Goal: Submit feedback/report problem: Submit feedback/report problem

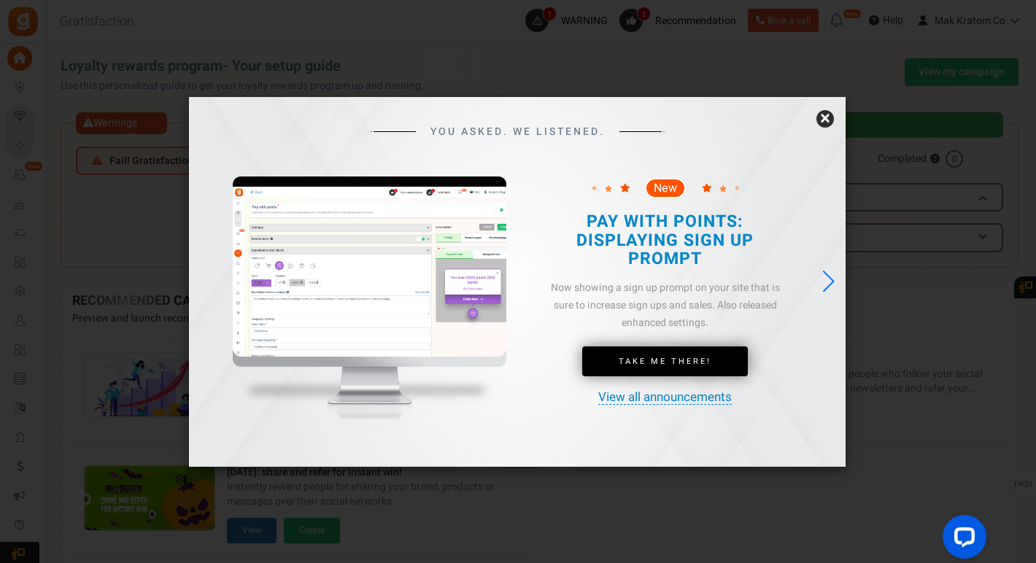
click at [828, 118] on link "×" at bounding box center [826, 119] width 18 height 18
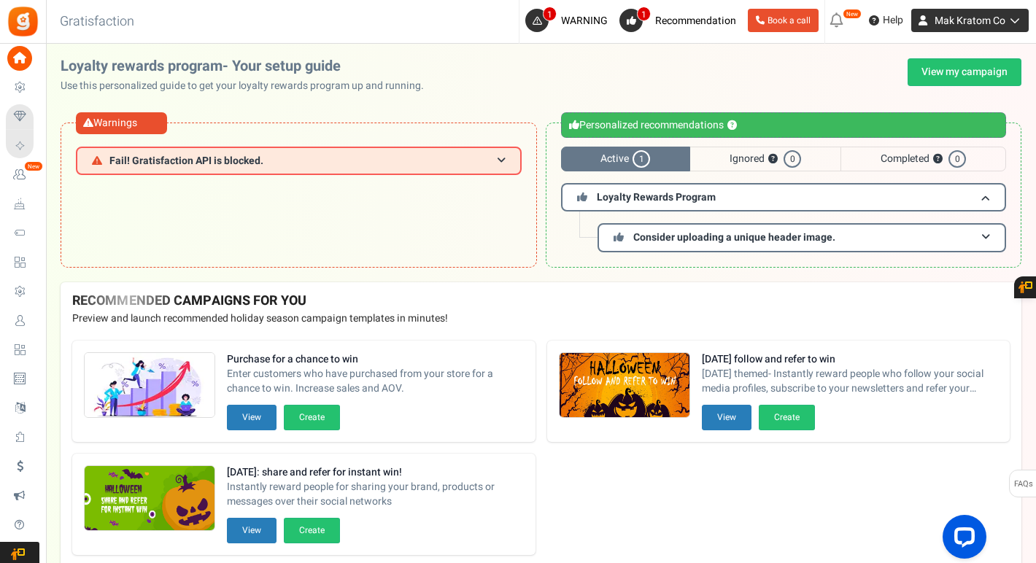
click at [973, 22] on span "Mak Kratom Co" at bounding box center [970, 20] width 71 height 15
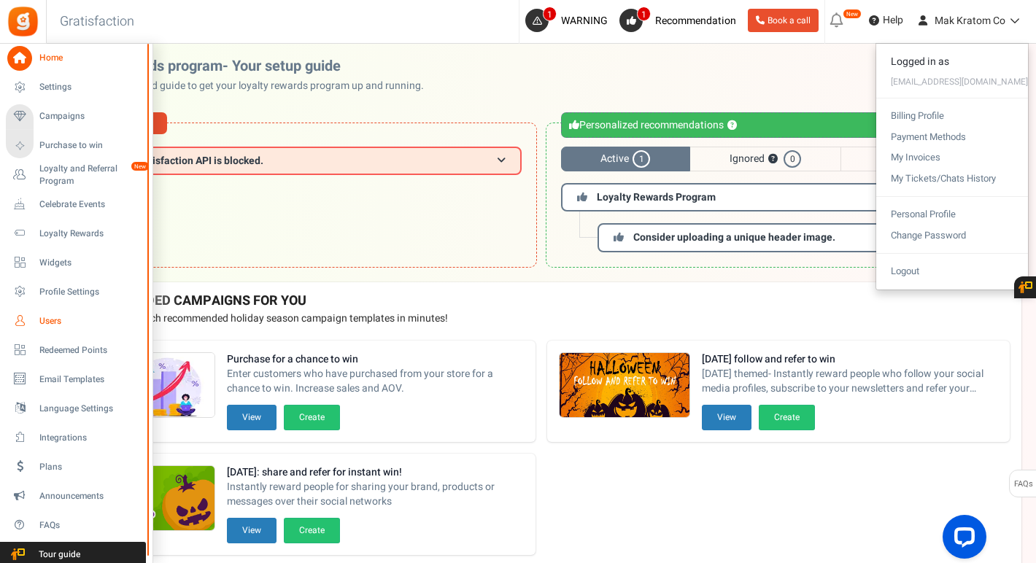
click at [57, 319] on span "Users" at bounding box center [90, 321] width 102 height 12
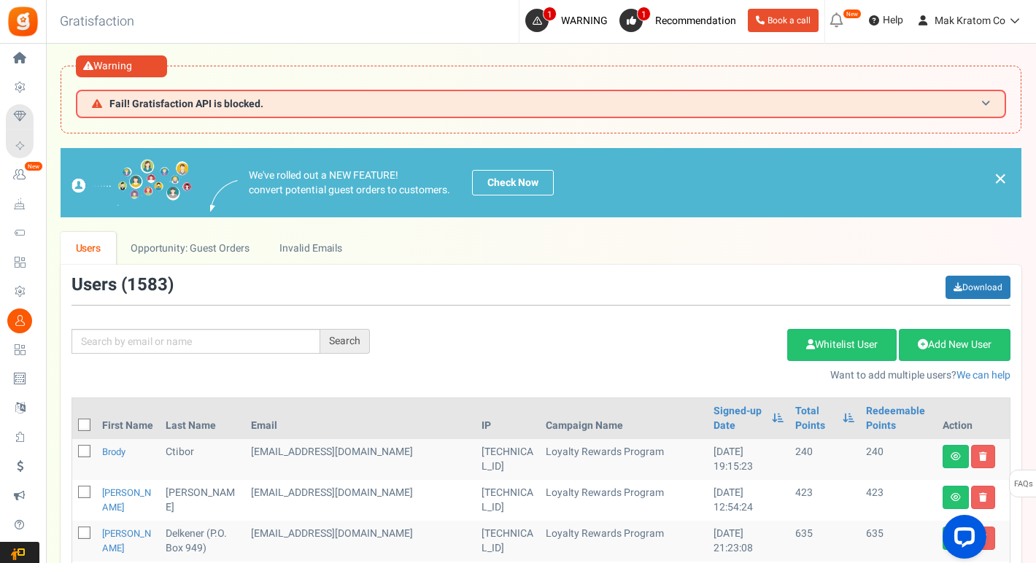
click at [844, 105] on h3 "Fail! Gratisfaction API is blocked." at bounding box center [541, 104] width 931 height 28
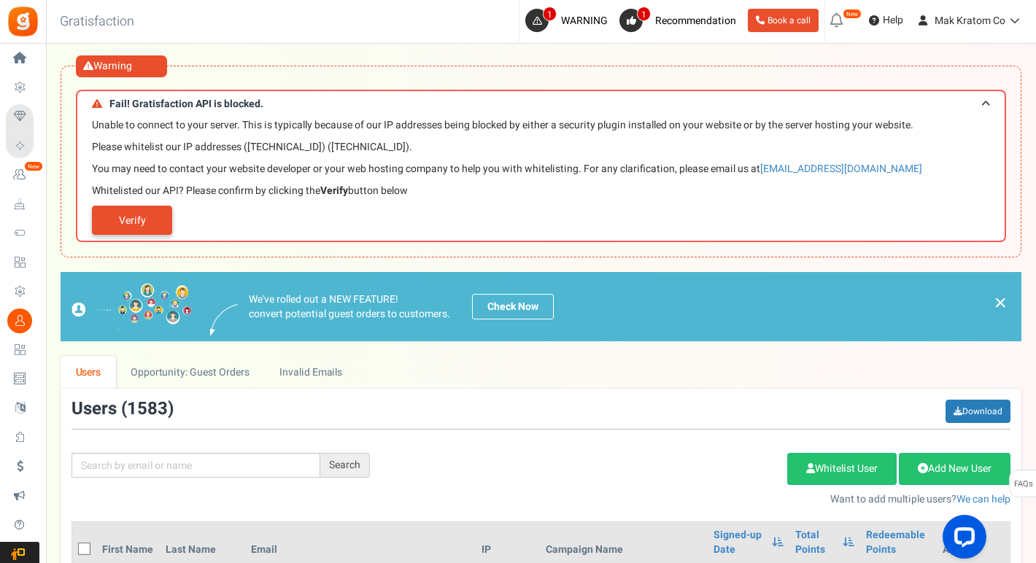
click at [145, 223] on link "Verify" at bounding box center [132, 220] width 80 height 29
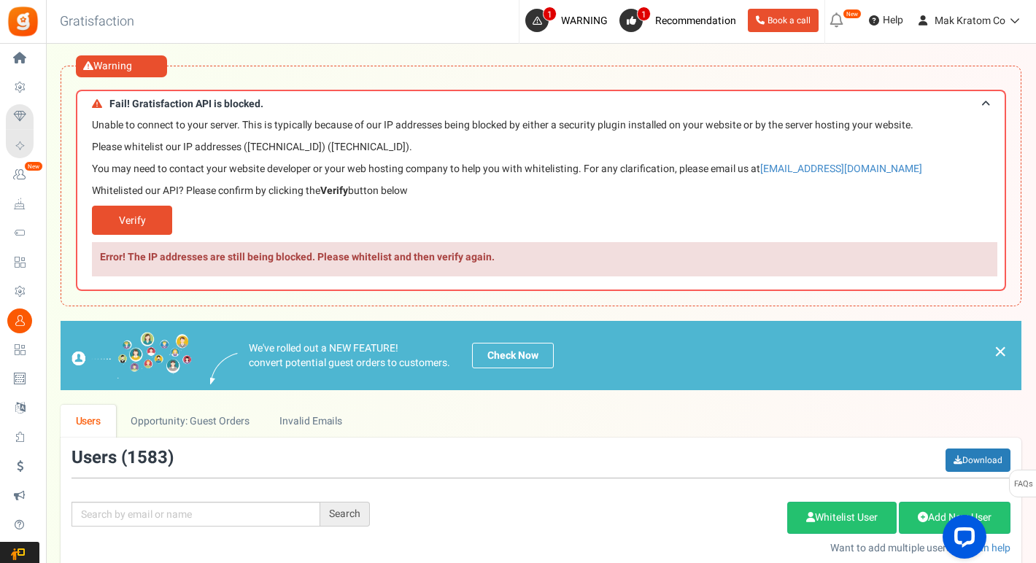
drag, startPoint x: 101, startPoint y: 102, endPoint x: 431, endPoint y: 193, distance: 342.3
click at [431, 193] on div "Fail! Gratisfaction API is blocked. Unable to connect to your server. This is t…" at bounding box center [541, 190] width 931 height 201
copy div "Fail! Gratisfaction API is blocked. Unable to connect to your server. This is t…"
click at [276, 147] on p "Please whitelist our IP addresses ([TECHNICAL_ID]) ([TECHNICAL_ID])." at bounding box center [545, 147] width 906 height 15
drag, startPoint x: 249, startPoint y: 148, endPoint x: 305, endPoint y: 147, distance: 56.2
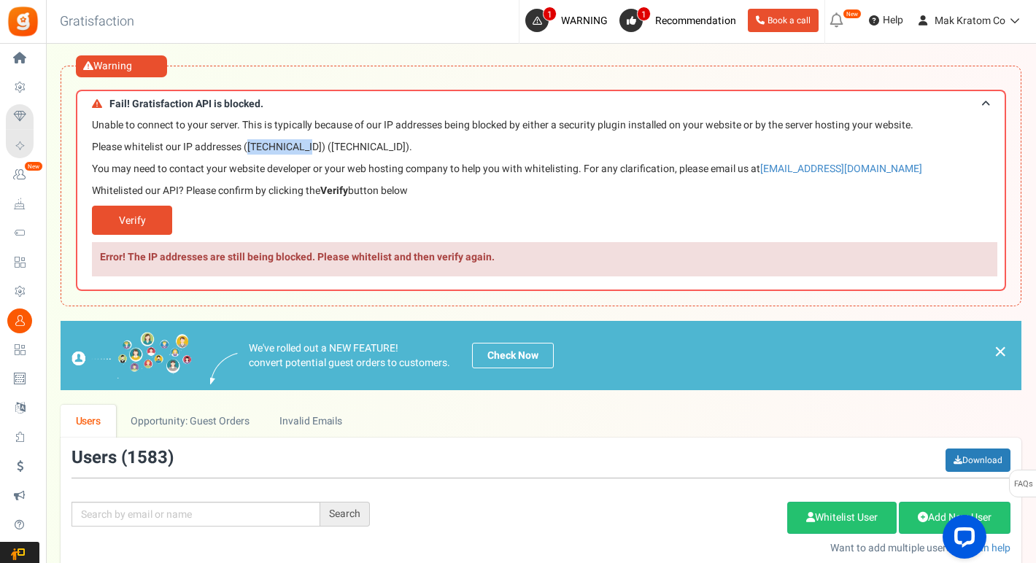
click at [305, 147] on p "Please whitelist our IP addresses ([TECHNICAL_ID]) ([TECHNICAL_ID])." at bounding box center [545, 147] width 906 height 15
copy p "[TECHNICAL_ID]"
drag, startPoint x: 318, startPoint y: 147, endPoint x: 377, endPoint y: 153, distance: 58.7
click at [377, 153] on p "Please whitelist our IP addresses ([TECHNICAL_ID]) ([TECHNICAL_ID])." at bounding box center [545, 147] width 906 height 15
copy p "[TECHNICAL_ID]"
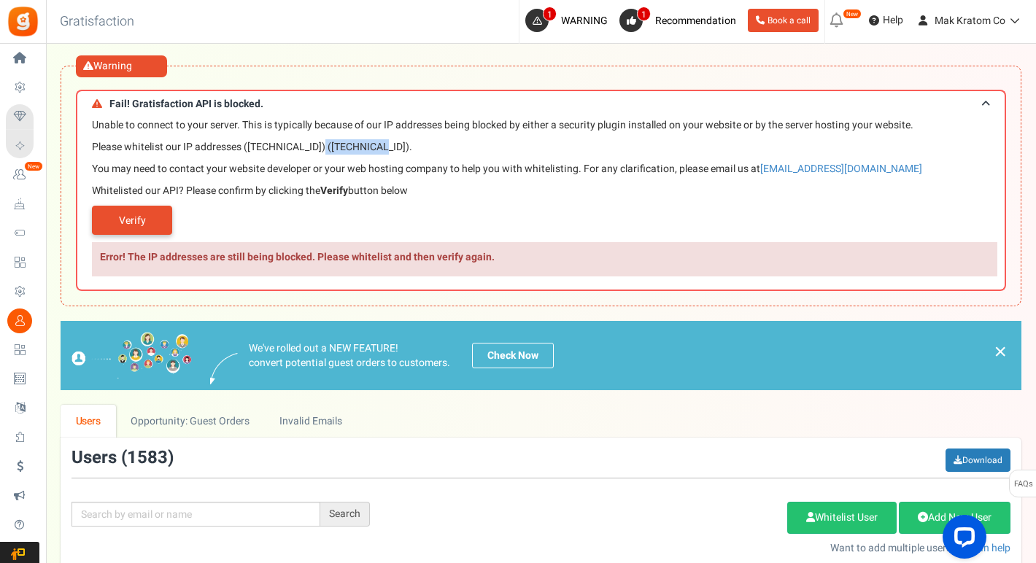
click at [149, 220] on link "Verify" at bounding box center [132, 220] width 80 height 29
click at [126, 218] on link "Verify" at bounding box center [132, 220] width 80 height 29
click at [139, 223] on link "Verify" at bounding box center [132, 220] width 80 height 29
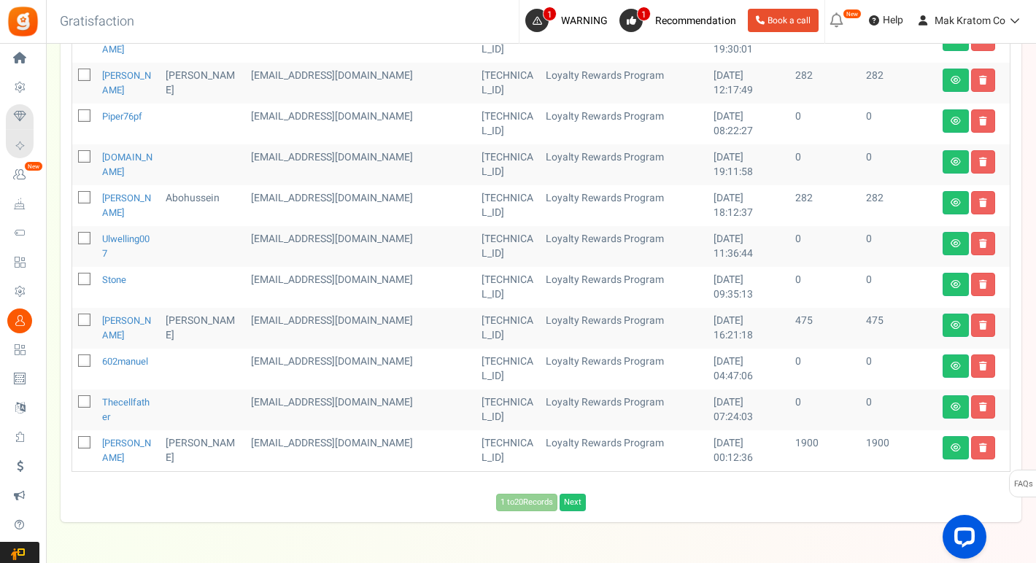
scroll to position [947, 0]
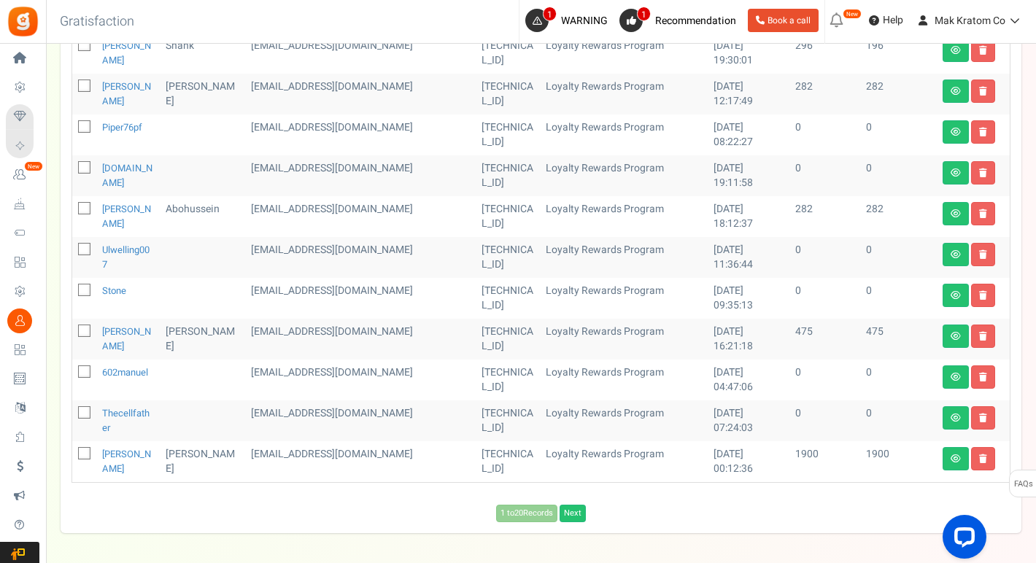
click at [96, 501] on div "1 to 20 Records Next Loading..." at bounding box center [541, 510] width 961 height 25
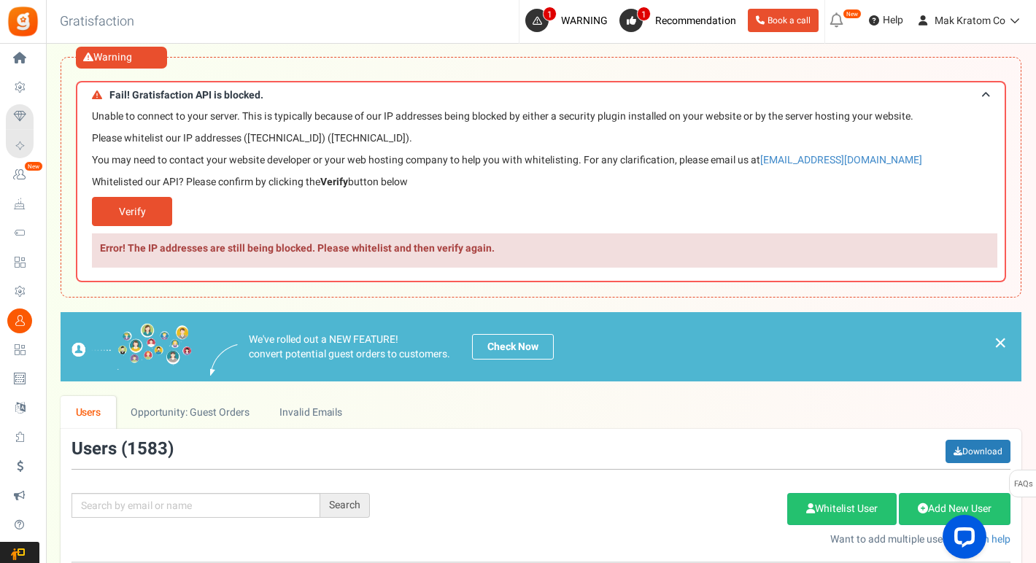
scroll to position [0, 0]
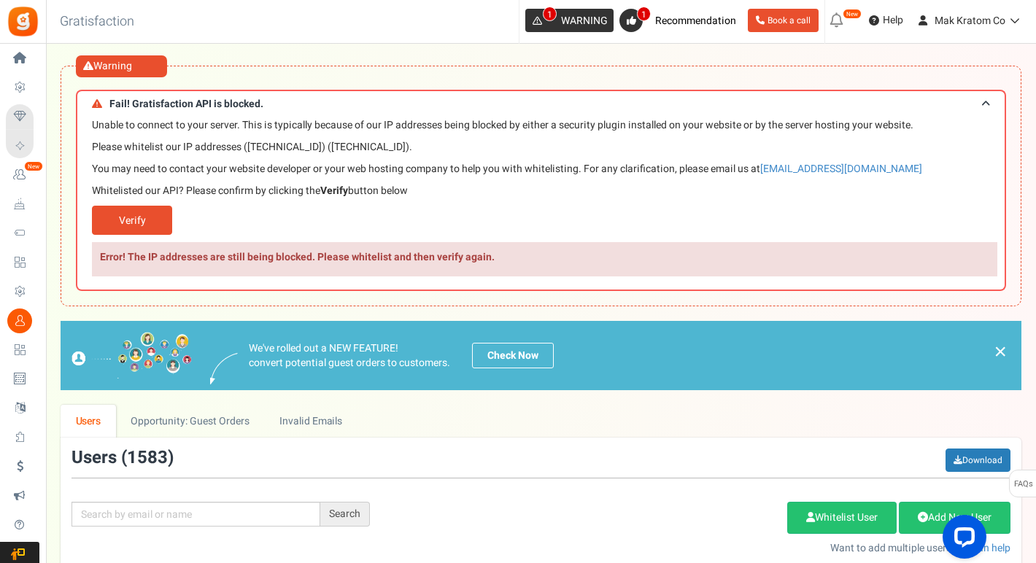
click at [555, 20] on link "1 WARNING" at bounding box center [570, 20] width 88 height 23
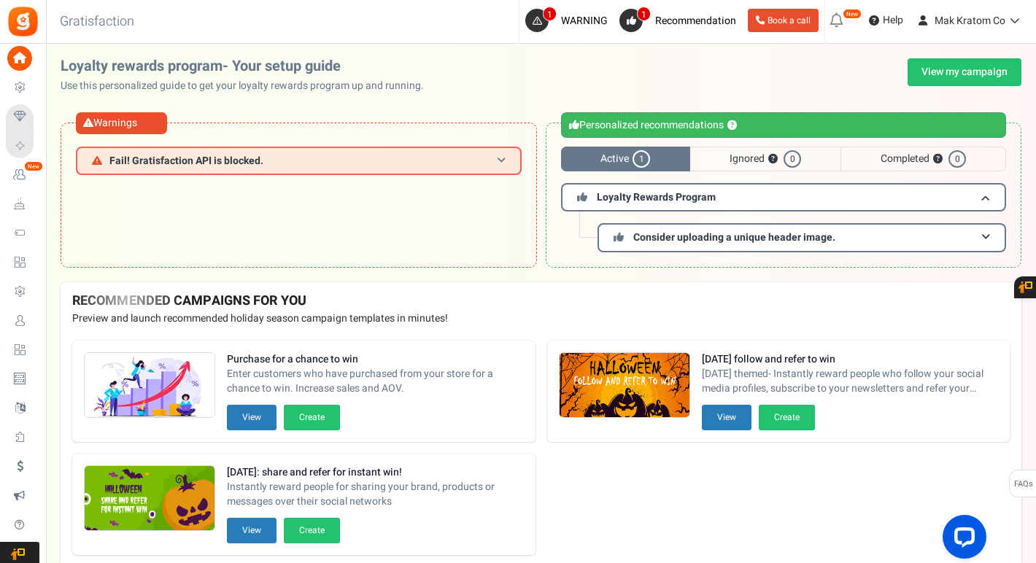
click at [239, 150] on h3 "Fail! Gratisfaction API is blocked." at bounding box center [299, 161] width 446 height 28
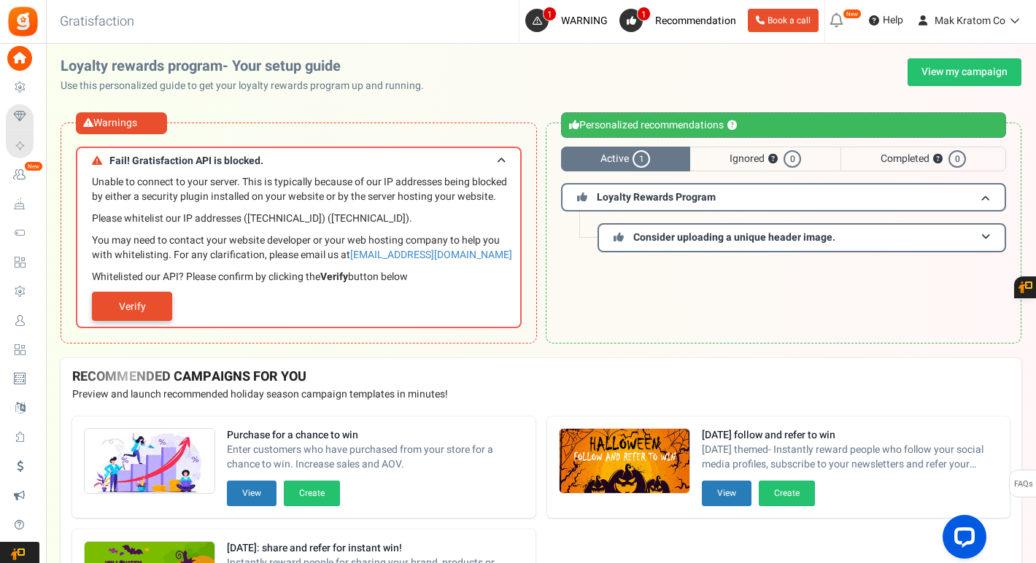
click at [150, 301] on link "Verify" at bounding box center [132, 306] width 80 height 29
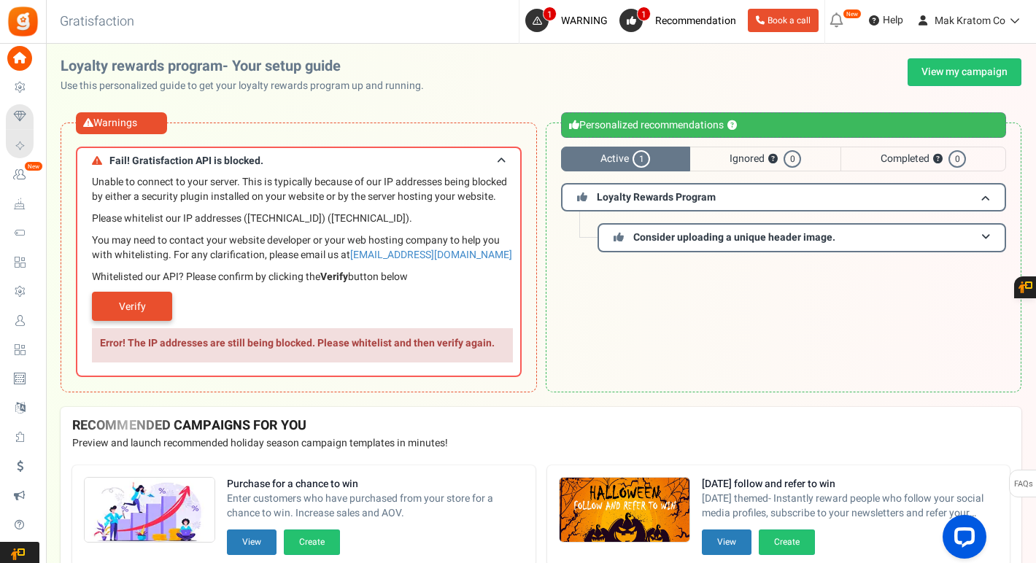
click at [150, 301] on link "Verify" at bounding box center [132, 306] width 80 height 29
